Goal: Transaction & Acquisition: Book appointment/travel/reservation

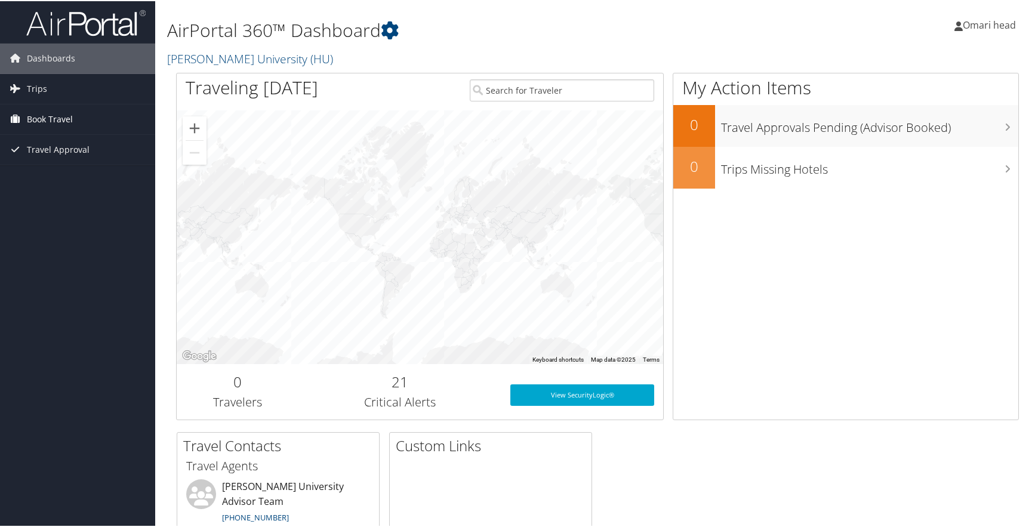
click at [39, 118] on span "Book Travel" at bounding box center [50, 118] width 46 height 30
click at [50, 155] on link "Book/Manage Online Trips" at bounding box center [77, 160] width 155 height 18
